Goal: Information Seeking & Learning: Learn about a topic

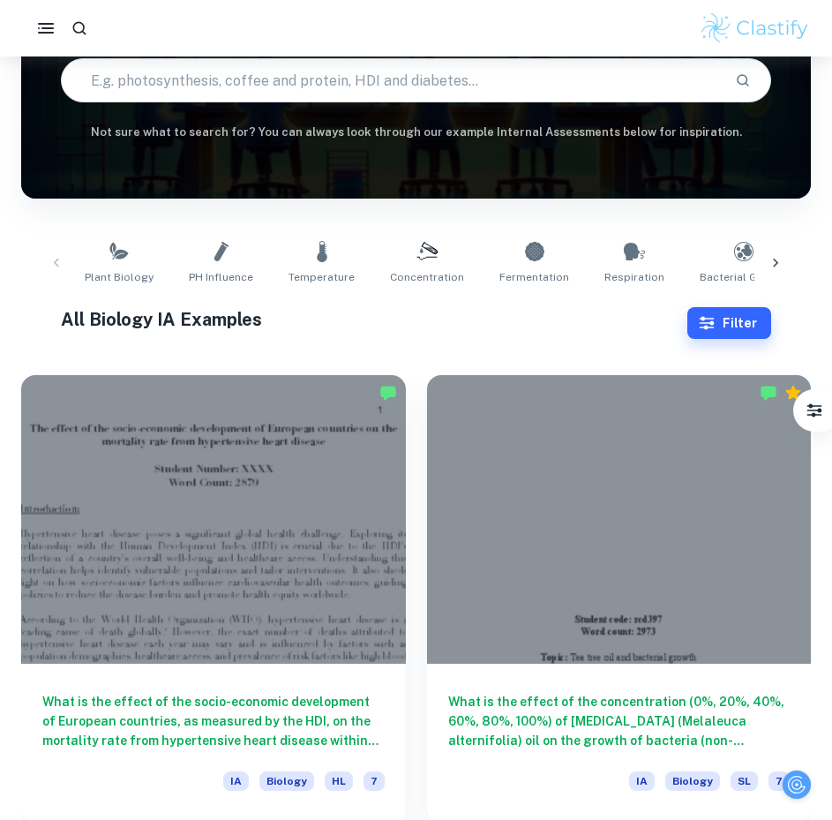
click at [293, 423] on div at bounding box center [213, 519] width 385 height 289
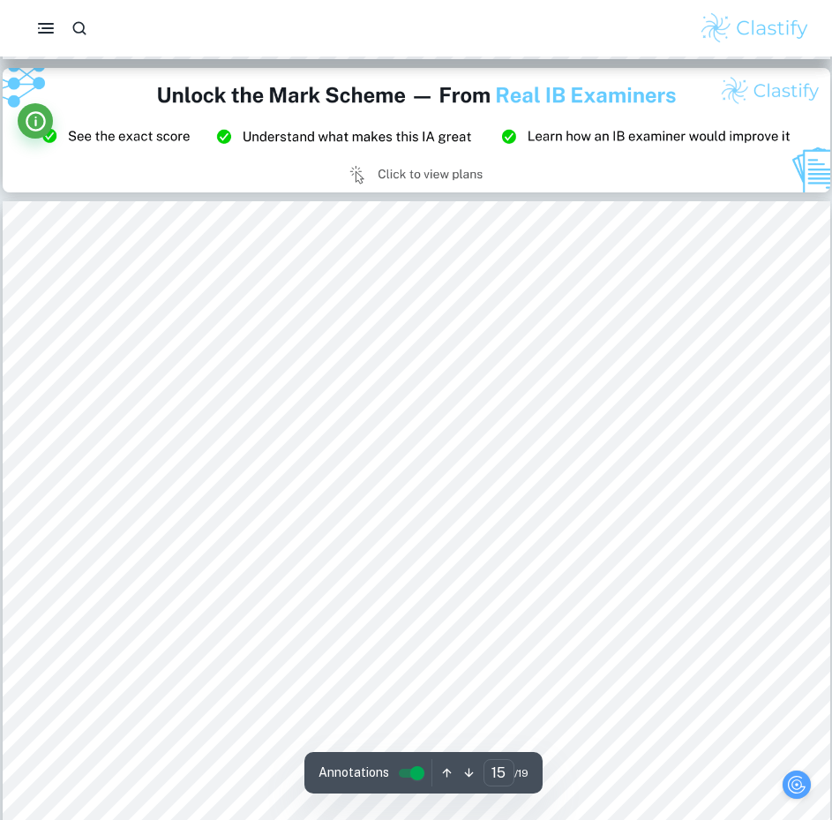
scroll to position [16917, 0]
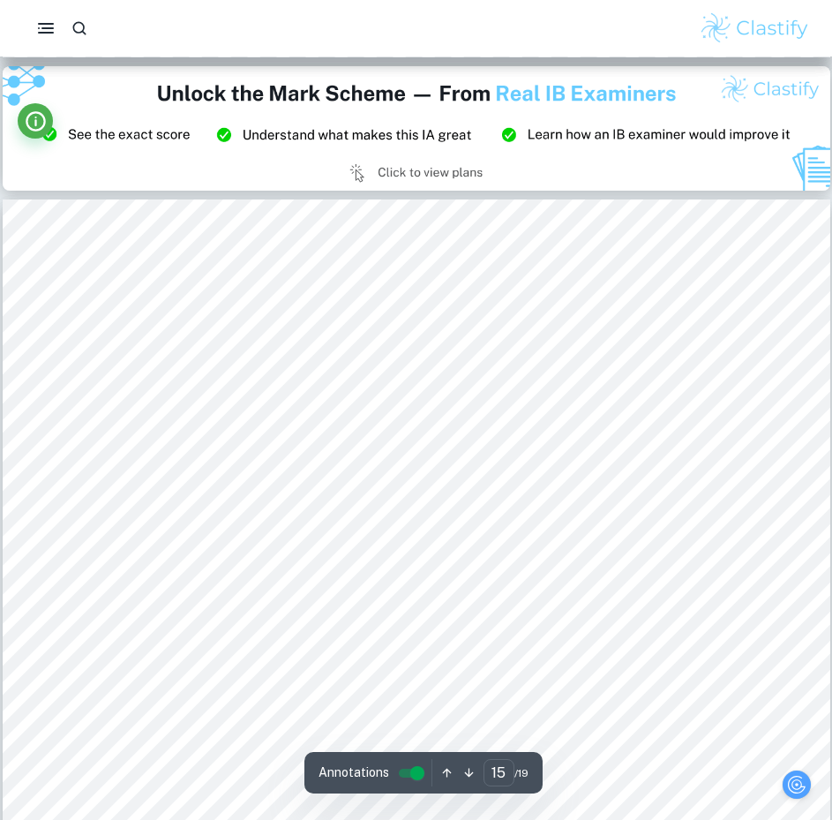
type input "1"
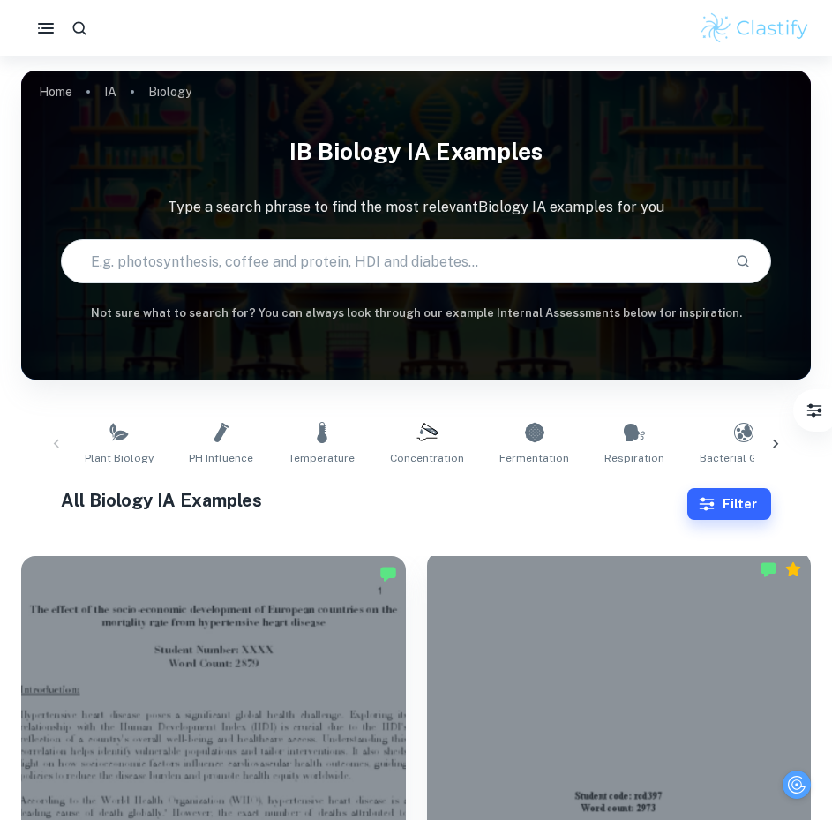
scroll to position [236, 0]
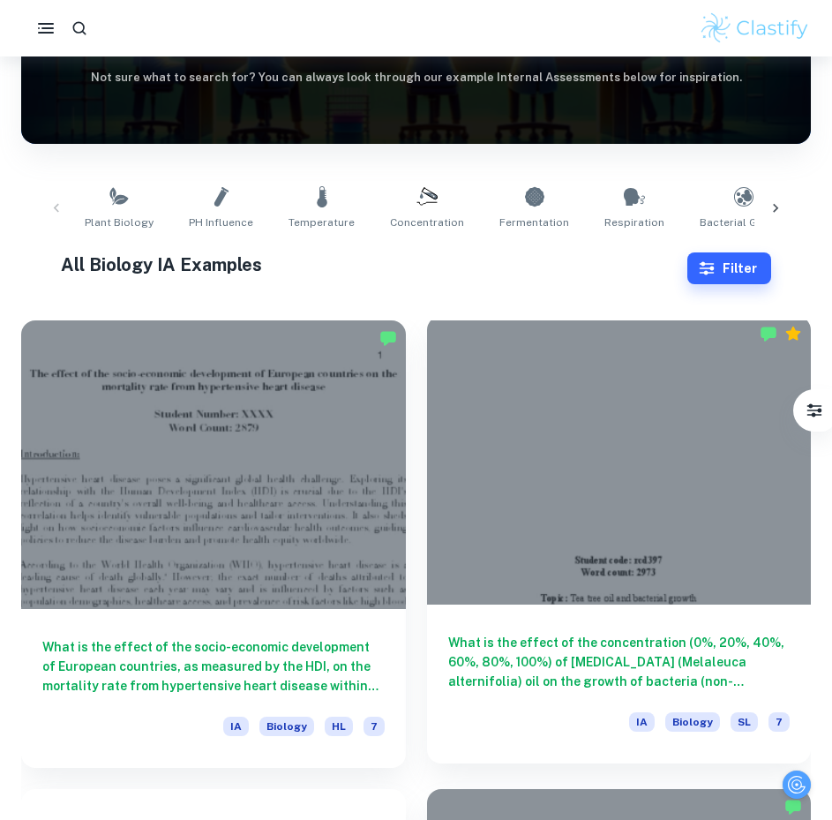
click at [580, 674] on h6 "What is the effect of the concentration (0%, 20%, 40%, 60%, 80%, 100%) of [MEDI…" at bounding box center [619, 662] width 342 height 58
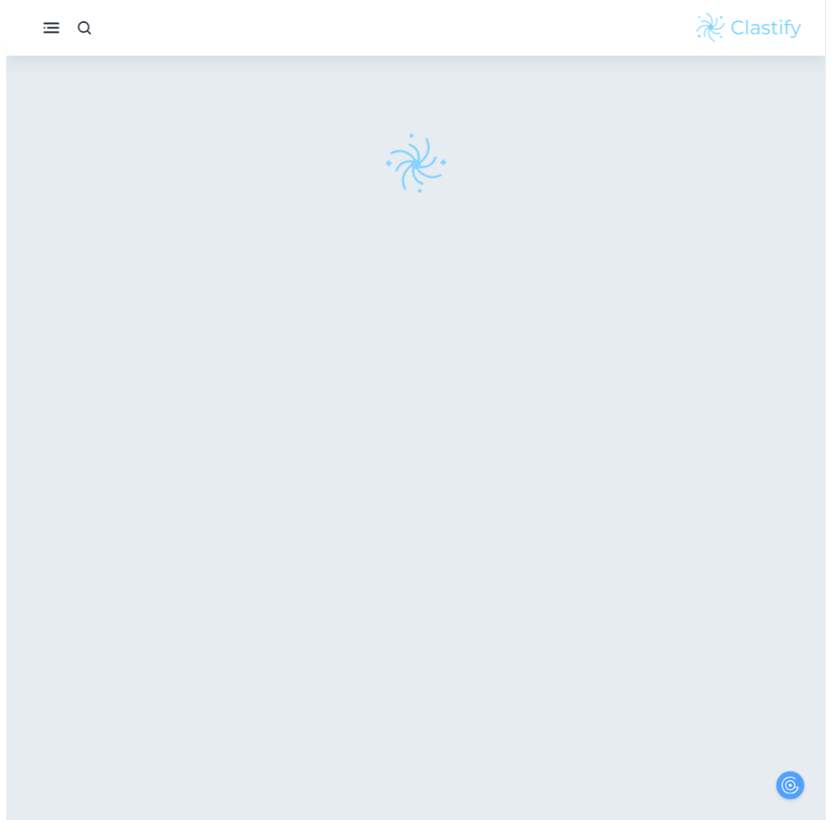
scroll to position [56, 0]
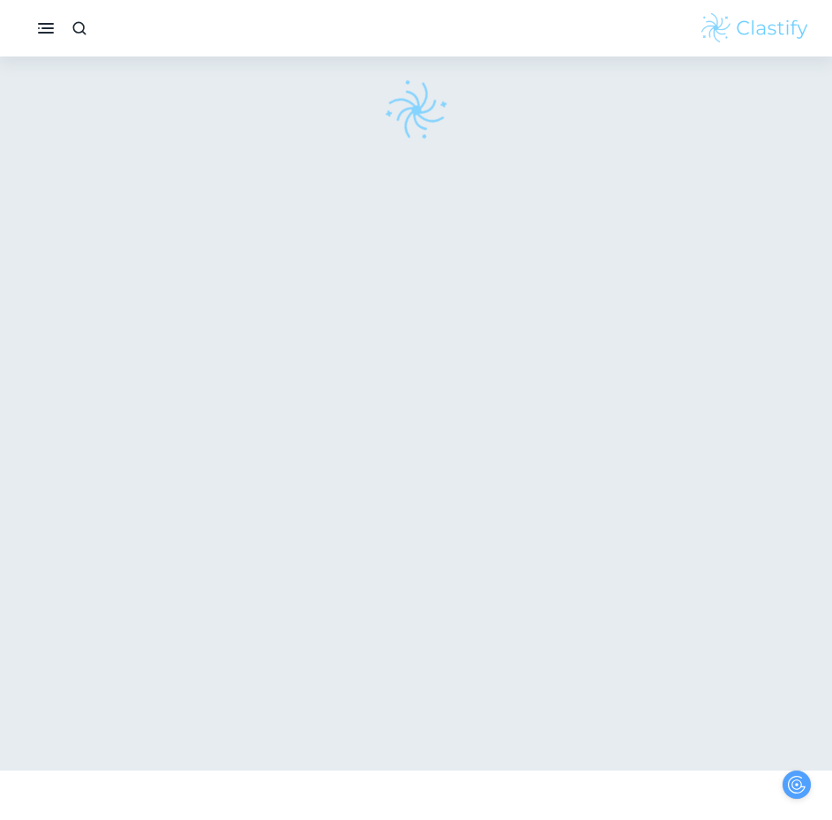
checkbox input "true"
